Goal: Transaction & Acquisition: Purchase product/service

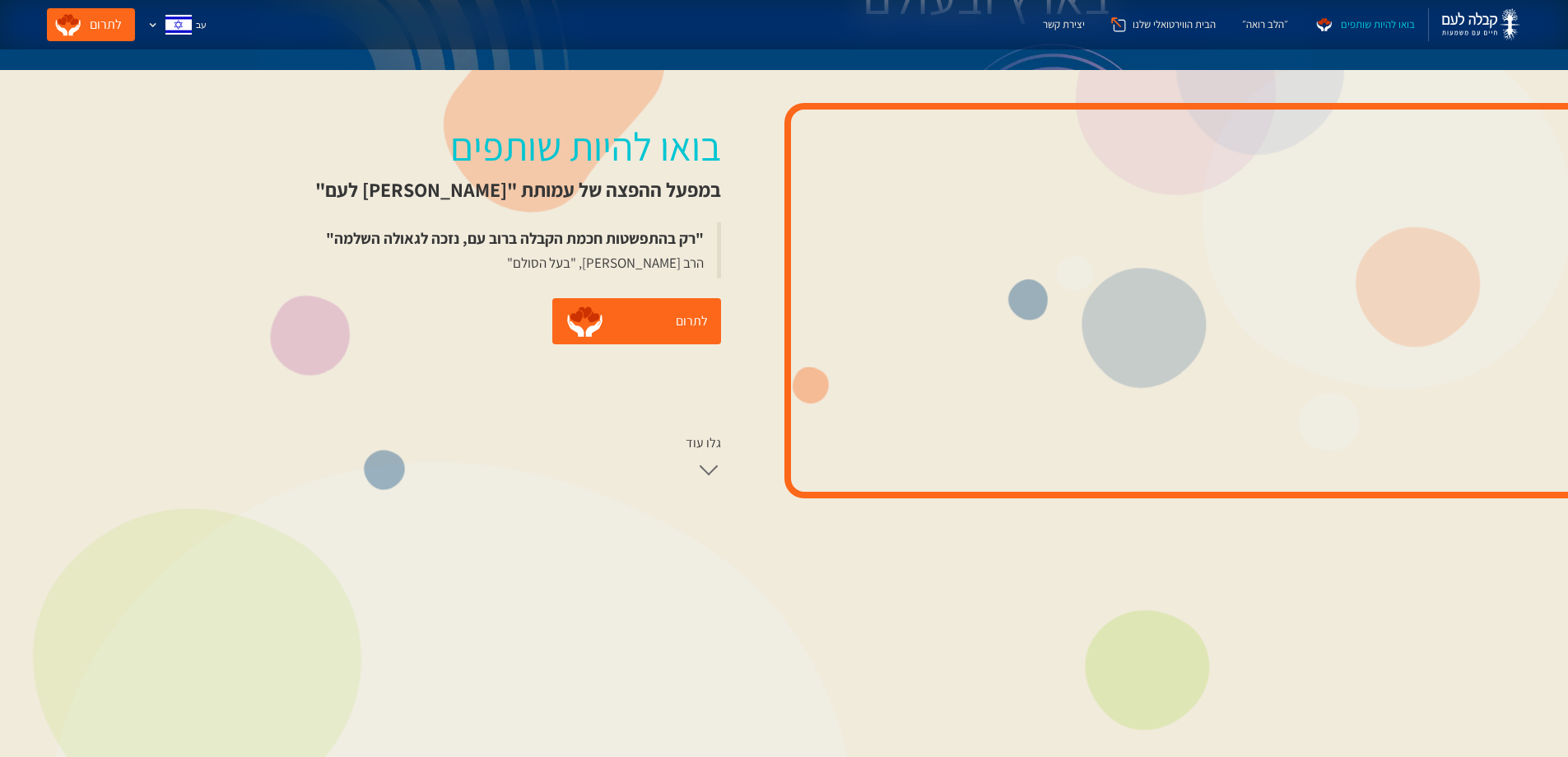
scroll to position [247, 0]
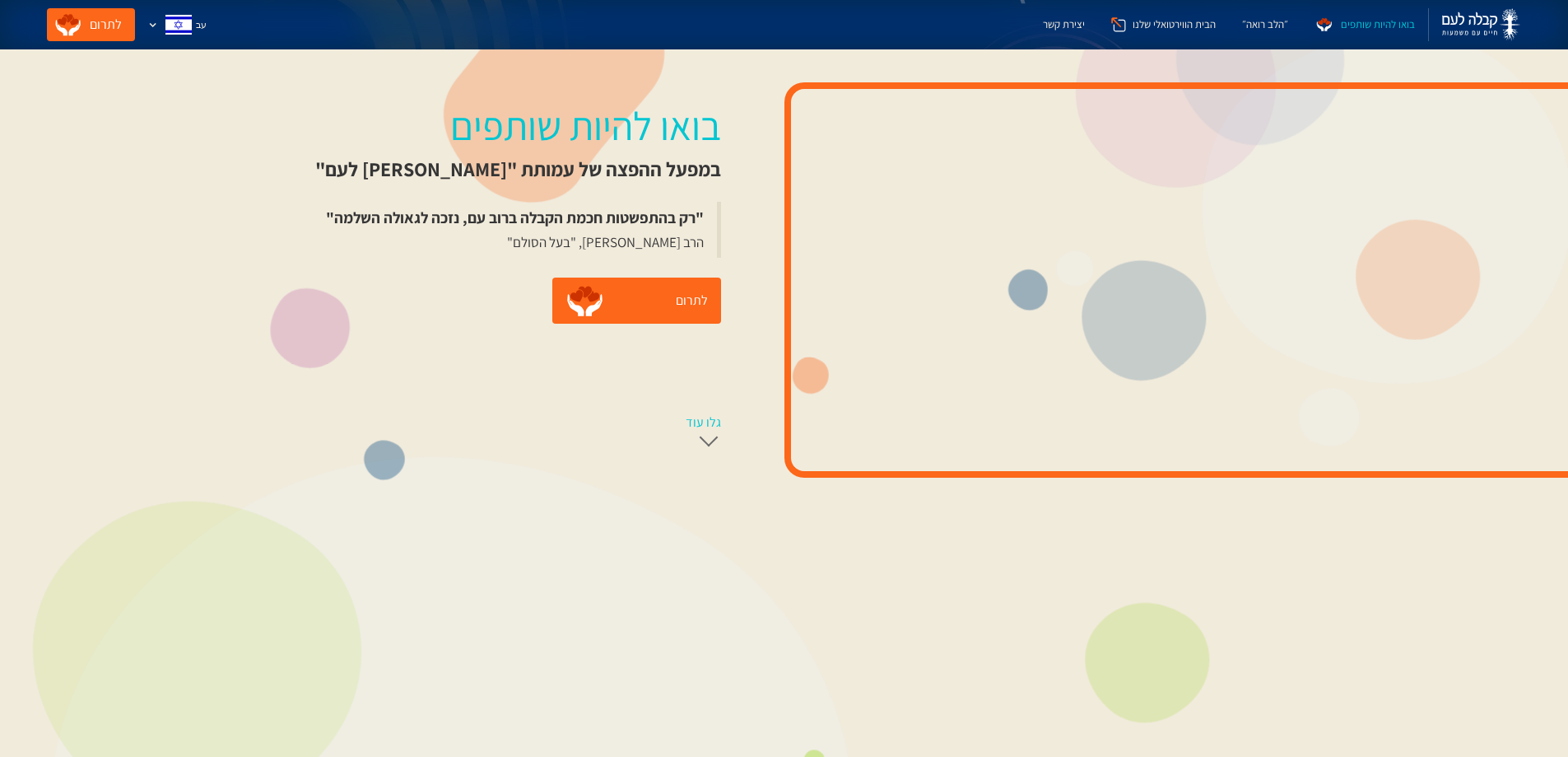
click at [700, 441] on div at bounding box center [709, 436] width 19 height 19
click at [696, 417] on div "גלו עוד" at bounding box center [703, 422] width 36 height 17
click at [701, 443] on div at bounding box center [709, 445] width 19 height 19
click at [701, 445] on div at bounding box center [709, 436] width 19 height 19
click at [702, 417] on div "גלו עוד" at bounding box center [703, 422] width 36 height 17
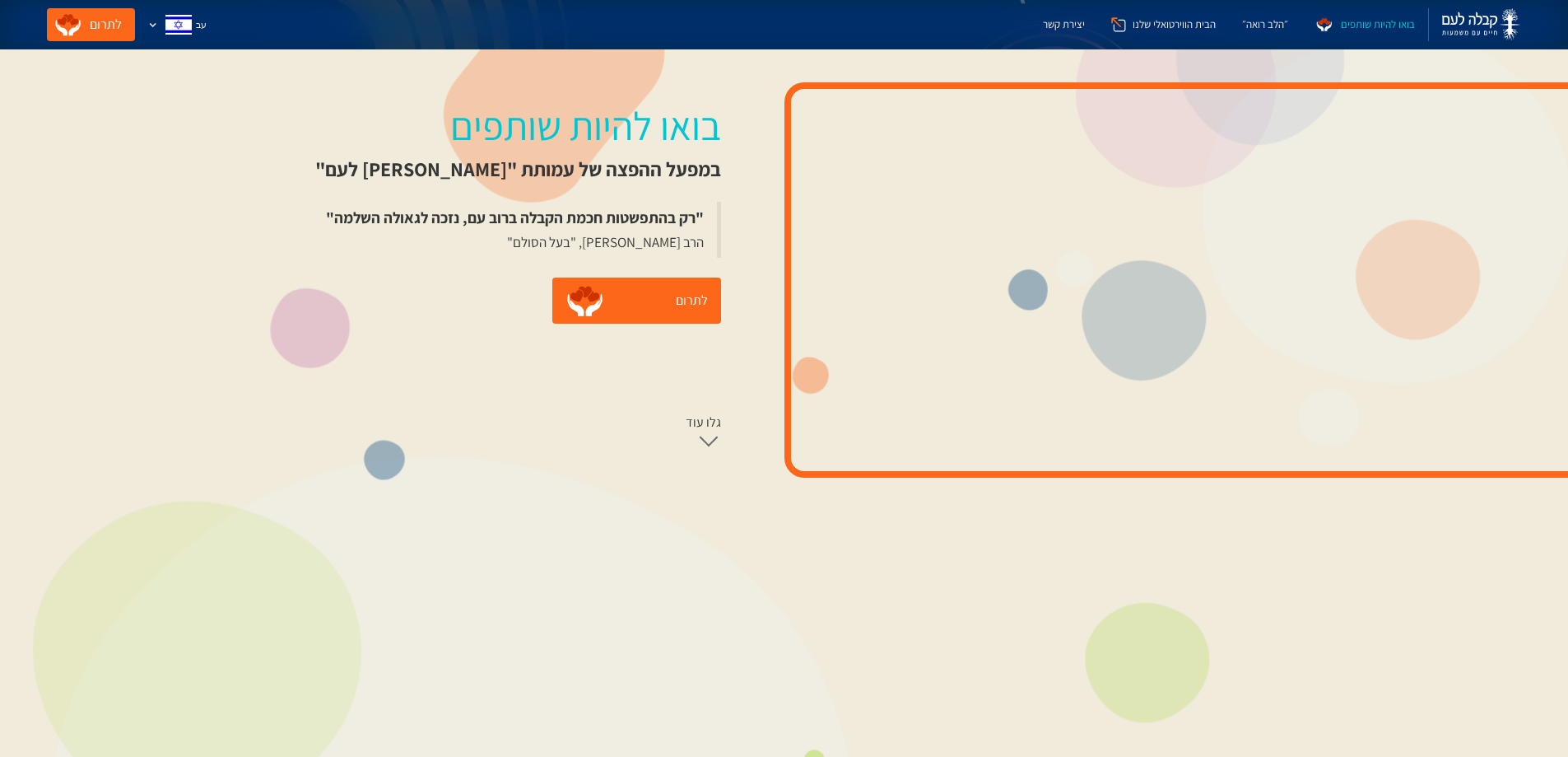
click at [383, 456] on div "בואו להיות שותפים במפעל ההפצה של עמותת "[PERSON_NAME] לעם" "רק בהתפשטות חכמת הק…" at bounding box center [517, 279] width 534 height 361
click at [704, 435] on link "גלו עוד" at bounding box center [637, 434] width 169 height 43
click at [701, 424] on div "גלו עוד" at bounding box center [703, 422] width 36 height 17
click at [622, 294] on link "לתרום" at bounding box center [637, 301] width 169 height 46
